Goal: Navigation & Orientation: Find specific page/section

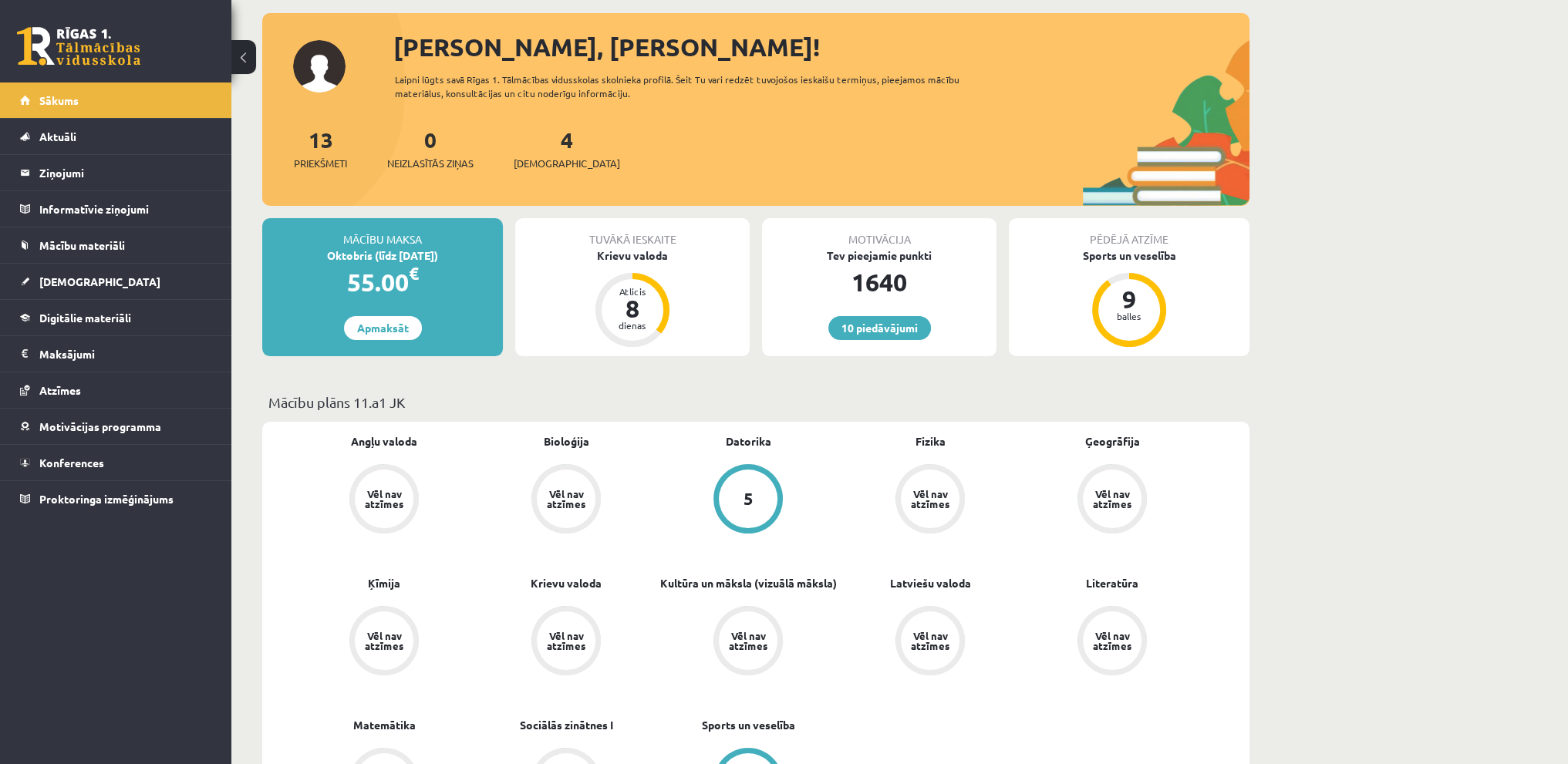
scroll to position [155, 0]
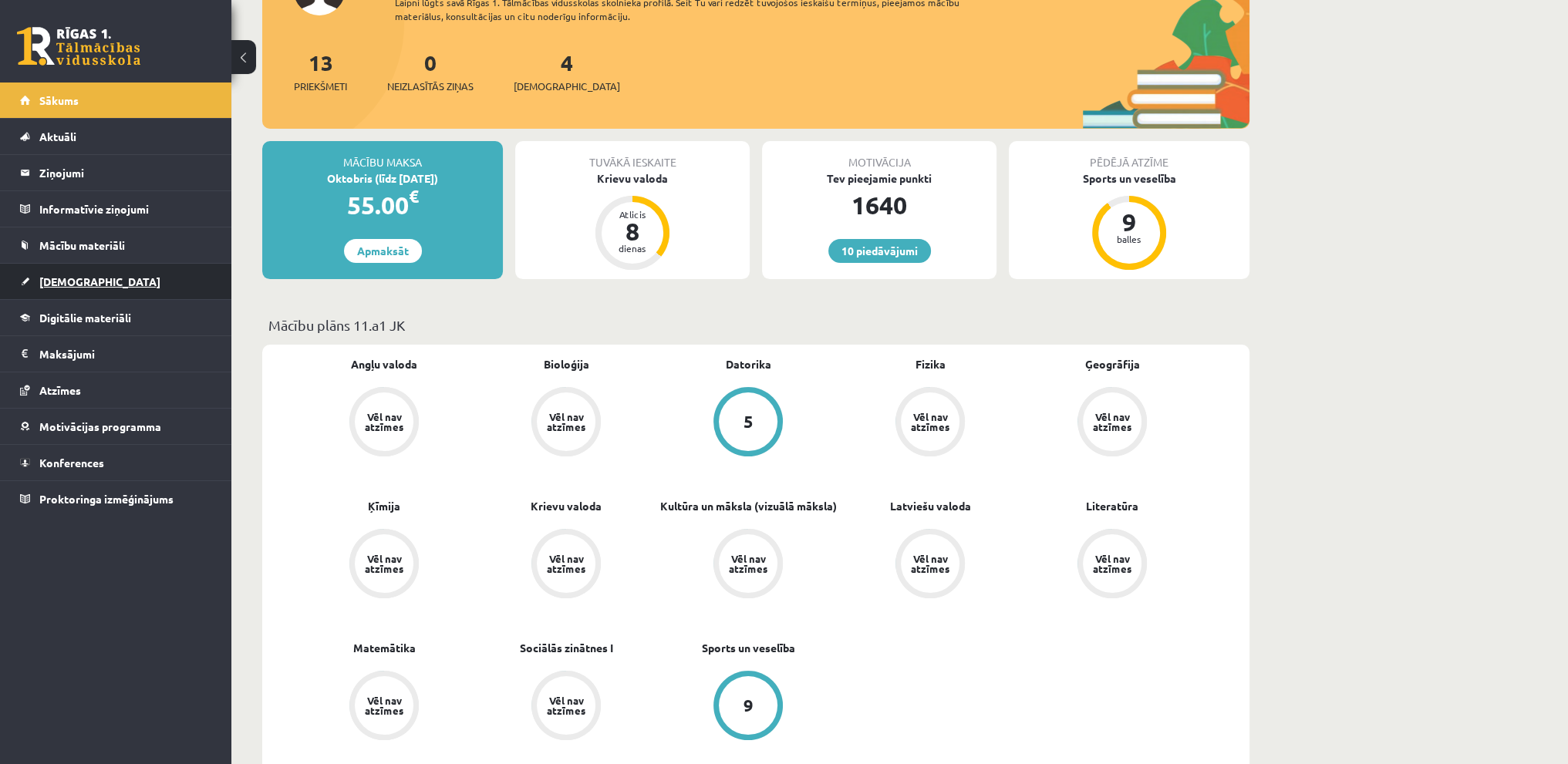
click at [77, 276] on span "[DEMOGRAPHIC_DATA]" at bounding box center [100, 282] width 121 height 14
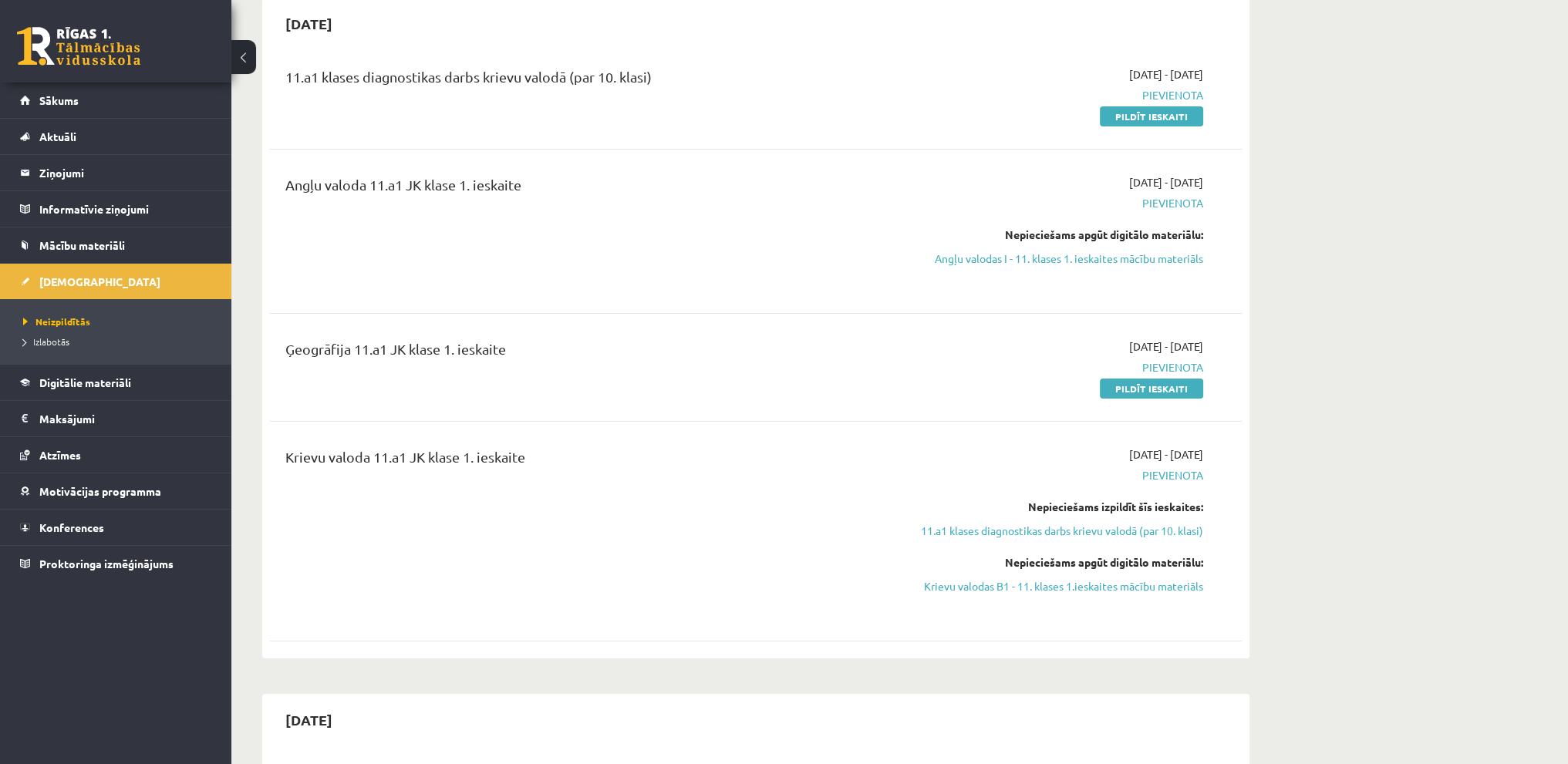
scroll to position [77, 0]
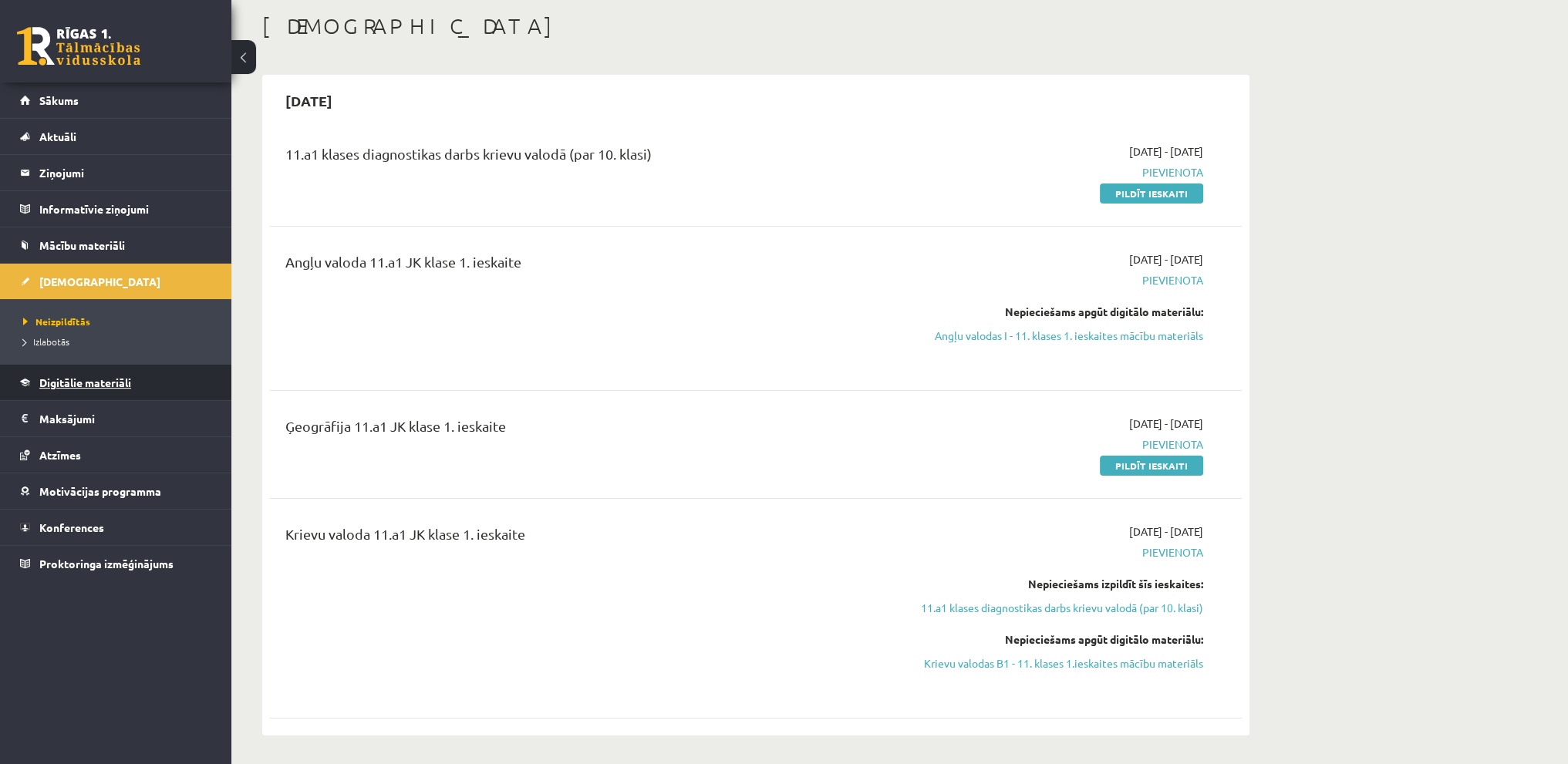
click at [135, 374] on link "Digitālie materiāli" at bounding box center [116, 382] width 192 height 35
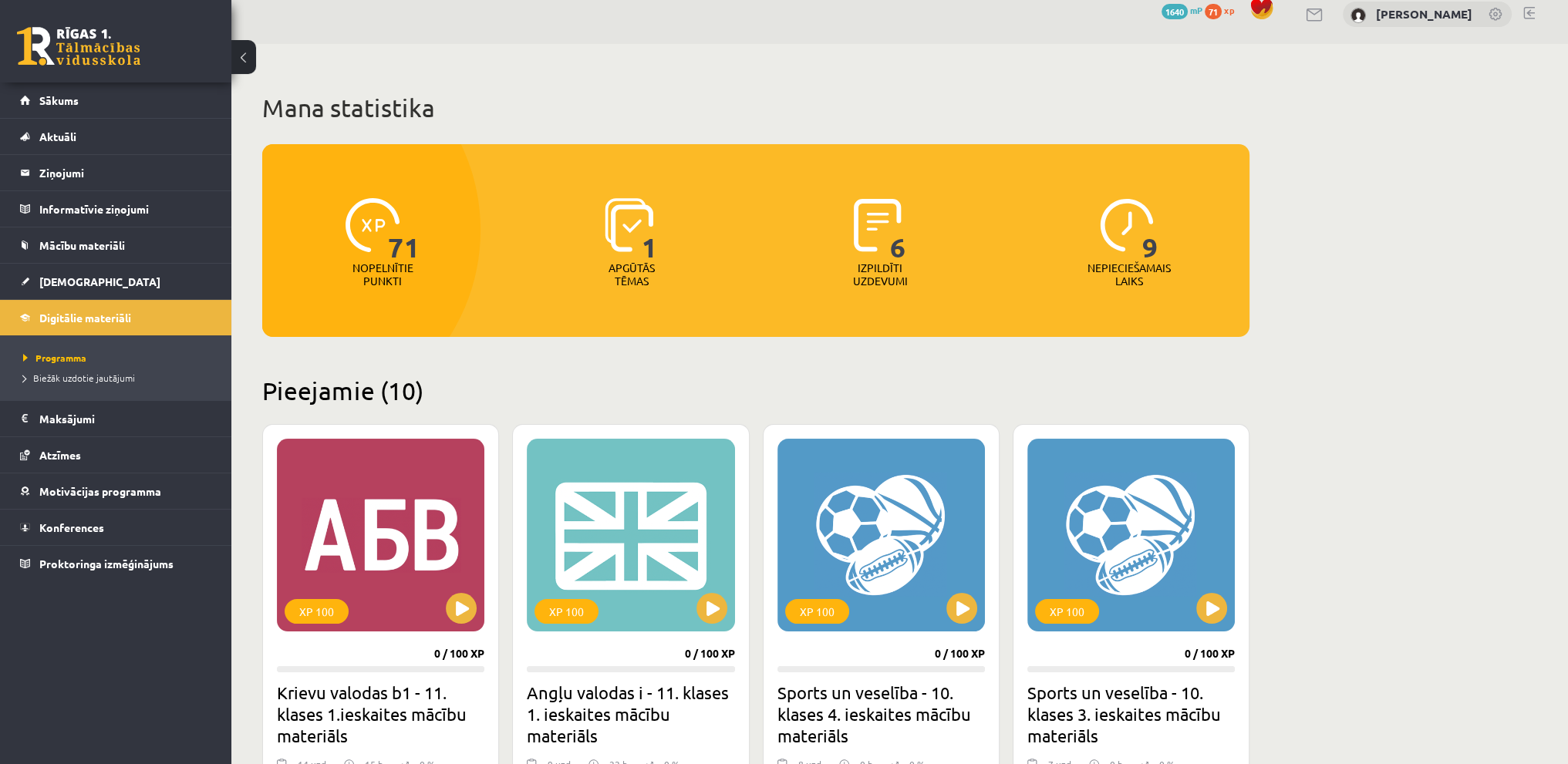
scroll to position [15, 0]
click at [53, 86] on link "Sākums" at bounding box center [116, 100] width 192 height 35
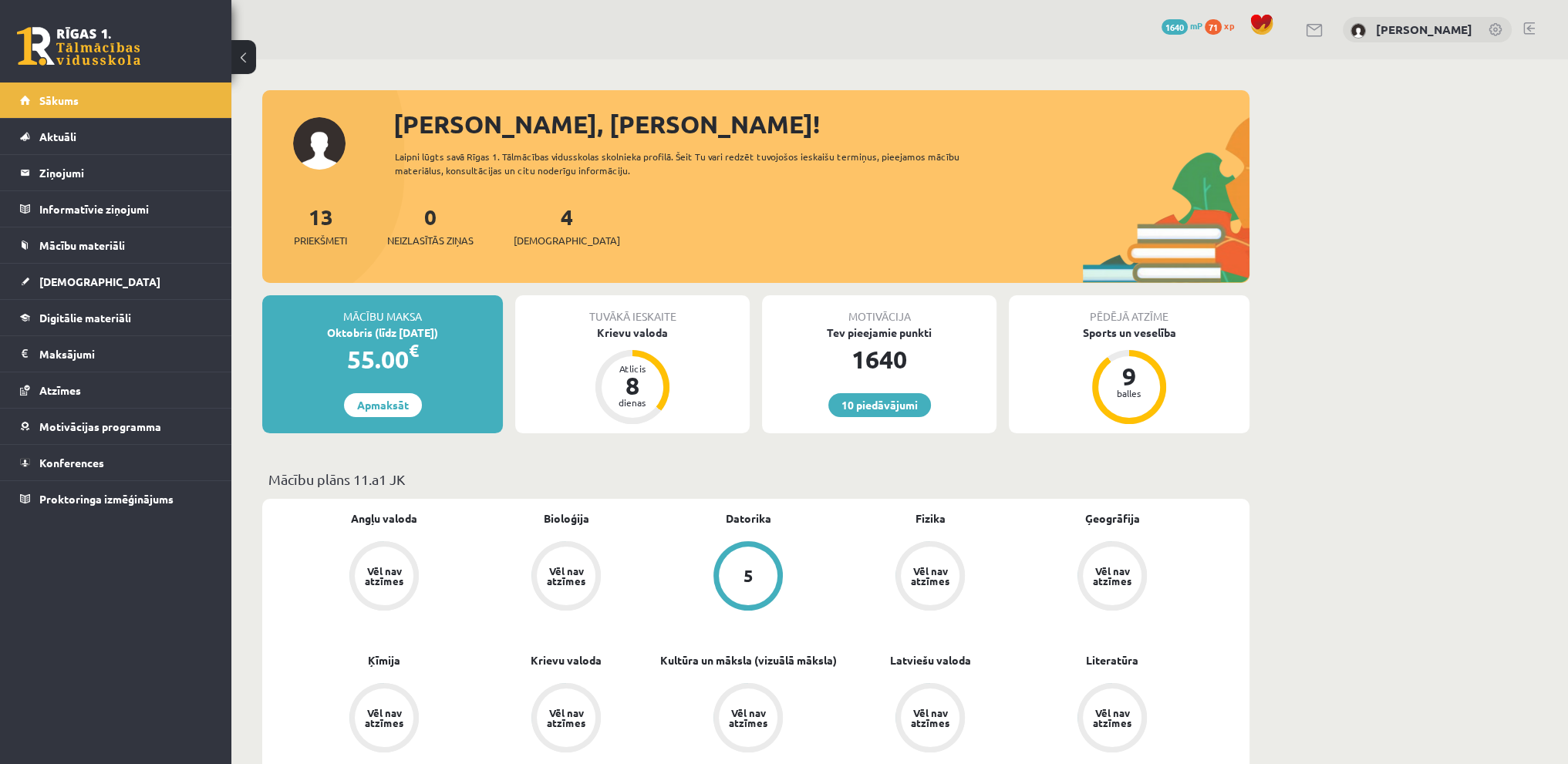
click at [1526, 22] on link at bounding box center [1529, 28] width 11 height 12
